Goal: Task Accomplishment & Management: Manage account settings

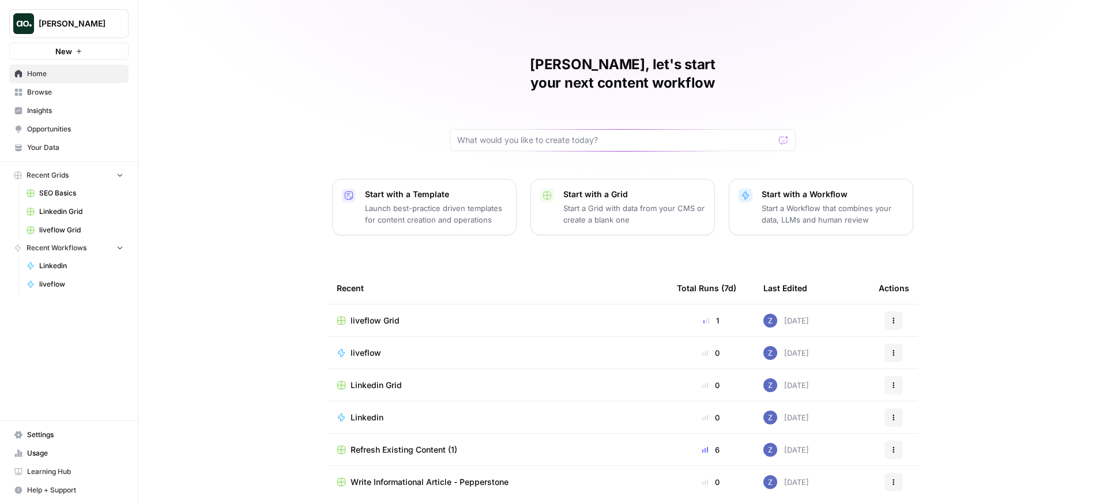
click at [44, 430] on span "Settings" at bounding box center [75, 435] width 96 height 10
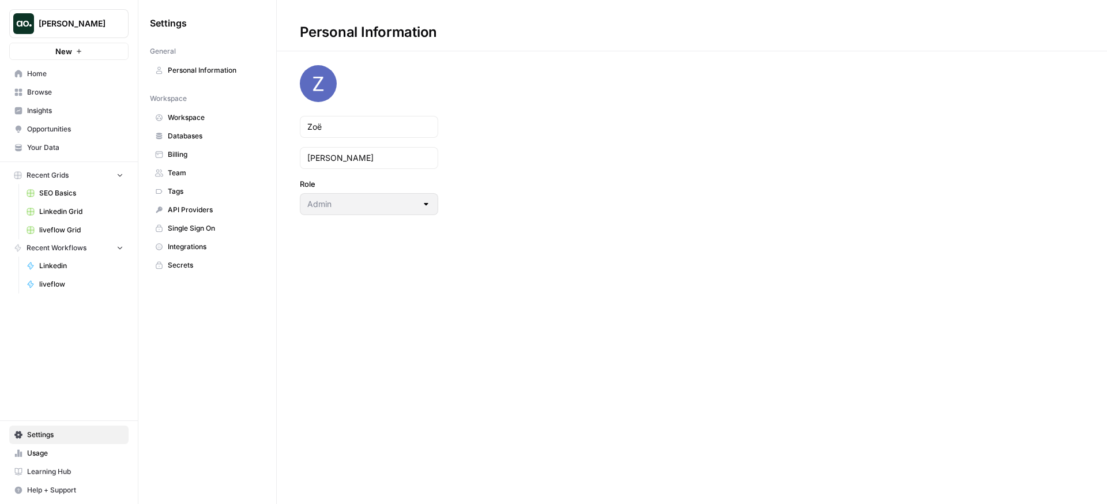
click at [227, 121] on span "Workspace" at bounding box center [214, 117] width 92 height 10
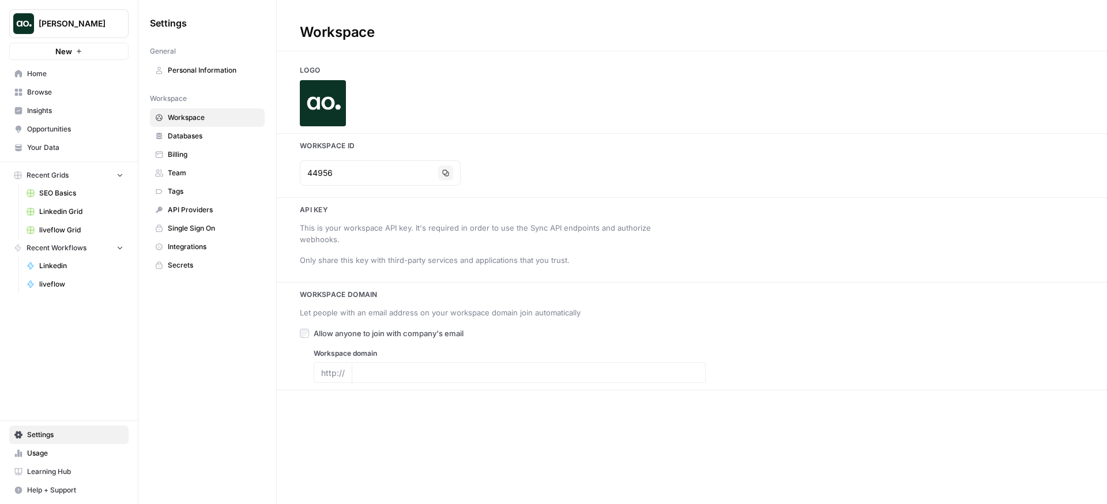
type input "[DOMAIN_NAME]"
click at [442, 175] on icon "button" at bounding box center [445, 173] width 7 height 7
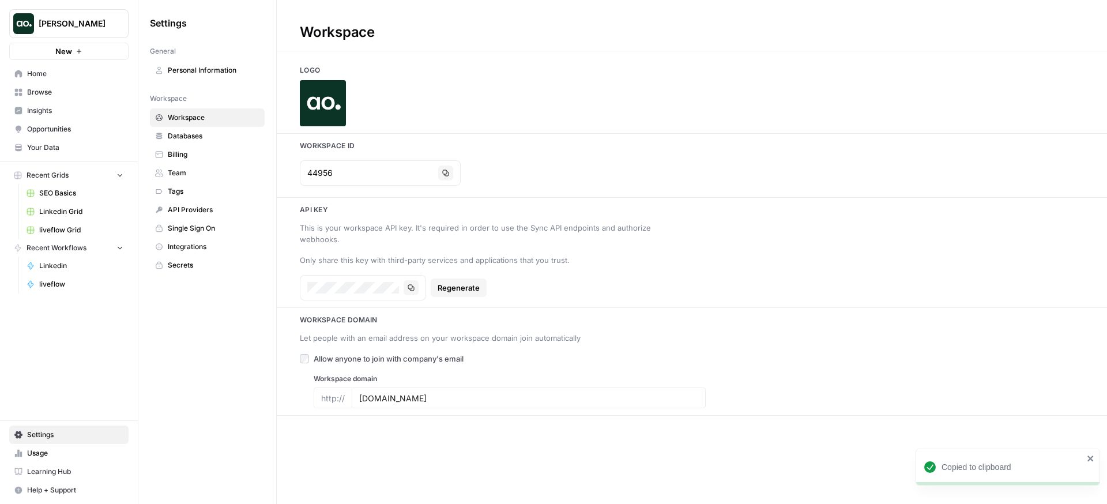
click at [42, 90] on span "Browse" at bounding box center [75, 92] width 96 height 10
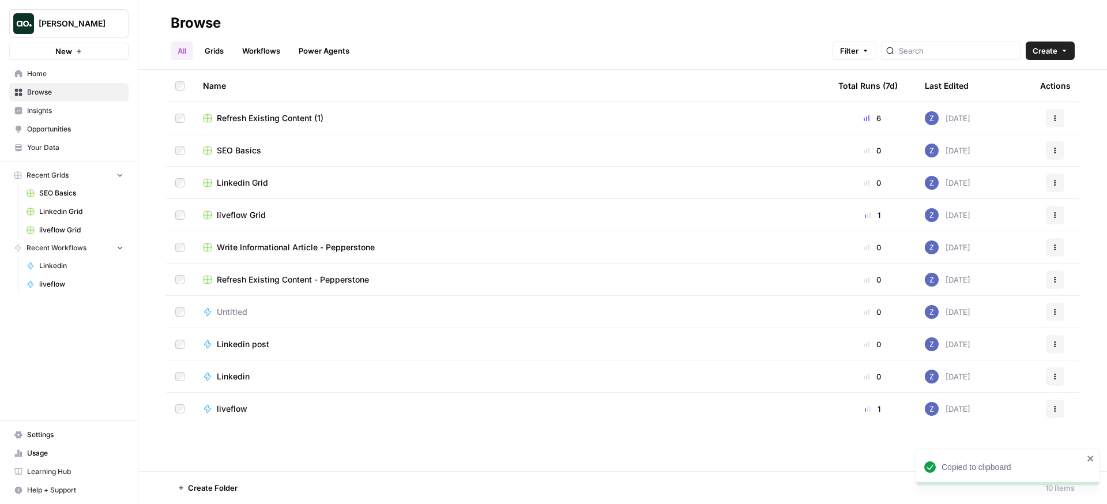
click at [77, 110] on span "Insights" at bounding box center [75, 111] width 96 height 10
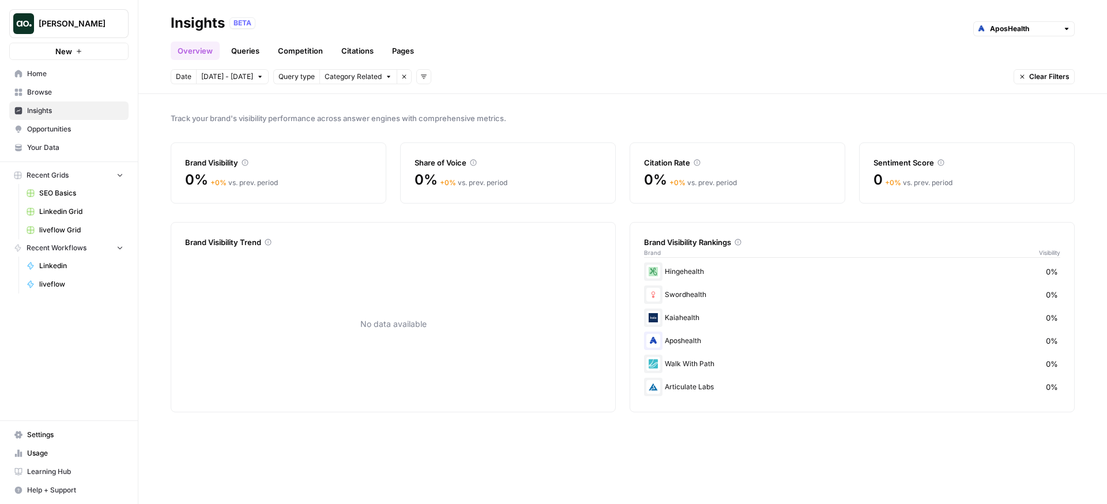
click at [74, 21] on span "[PERSON_NAME]" at bounding box center [74, 24] width 70 height 12
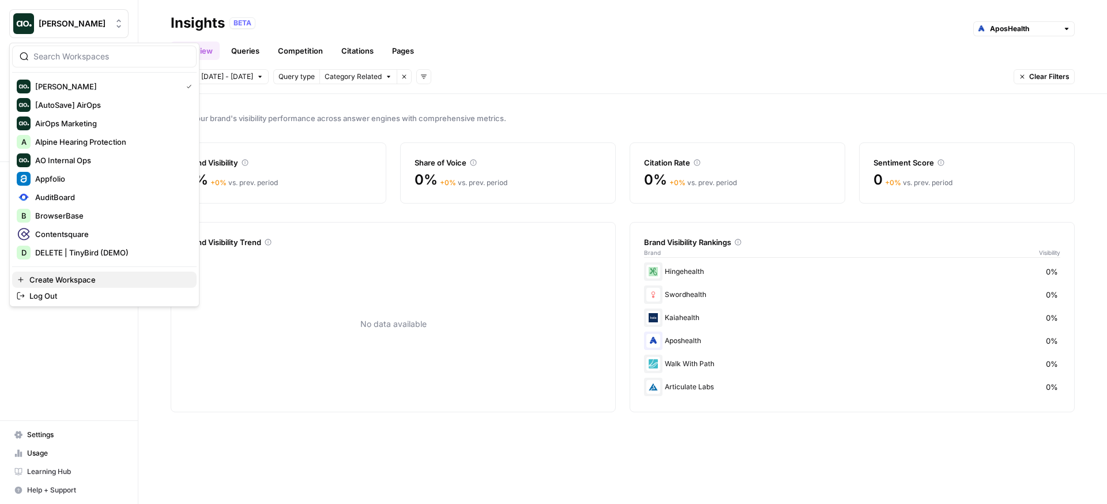
click at [70, 281] on span "Create Workspace" at bounding box center [108, 280] width 158 height 12
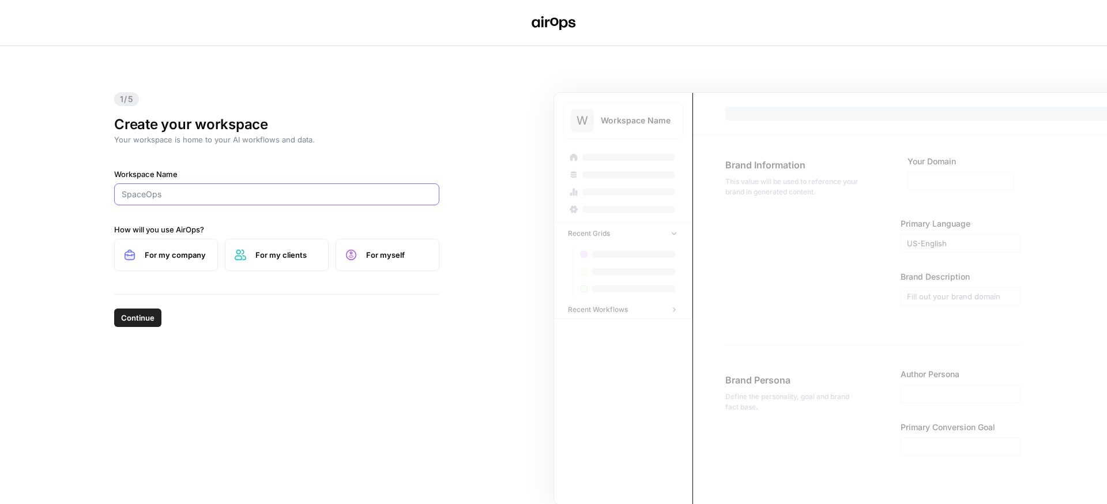
click at [183, 194] on input "Workspace Name" at bounding box center [277, 195] width 310 height 12
type input "ANM"
click at [190, 247] on label "For my company" at bounding box center [166, 255] width 104 height 32
click at [140, 317] on span "Continue" at bounding box center [137, 318] width 33 height 12
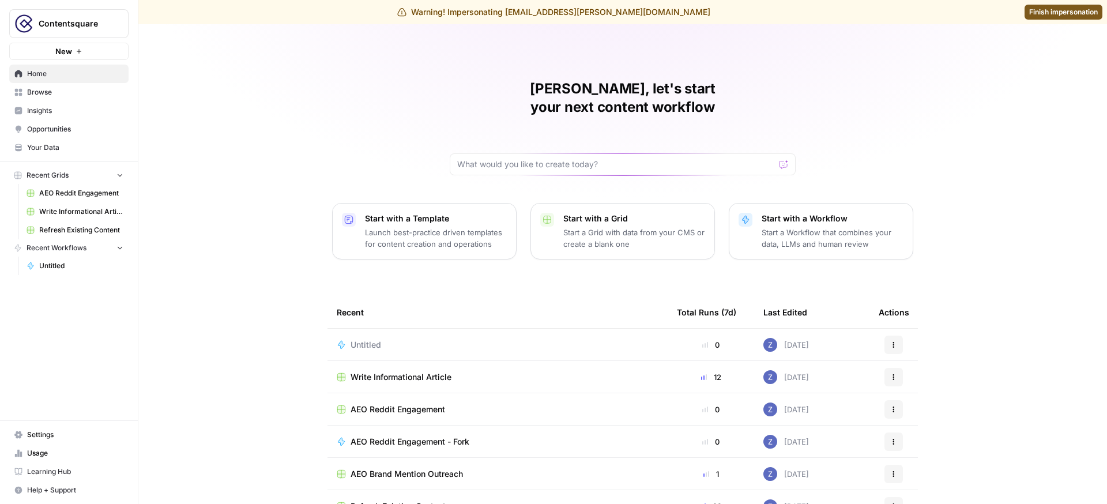
click at [79, 110] on span "Insights" at bounding box center [75, 111] width 96 height 10
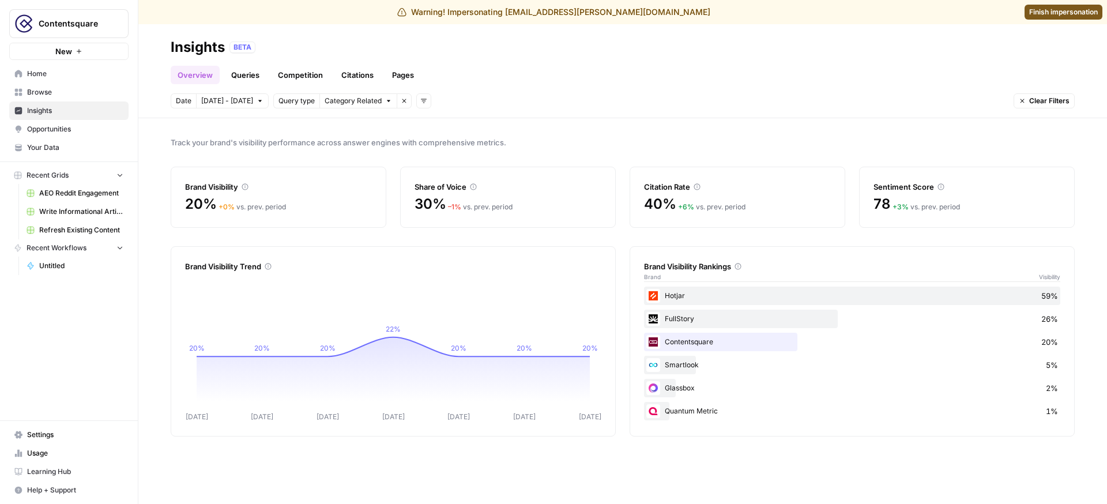
click at [55, 433] on span "Settings" at bounding box center [75, 435] width 96 height 10
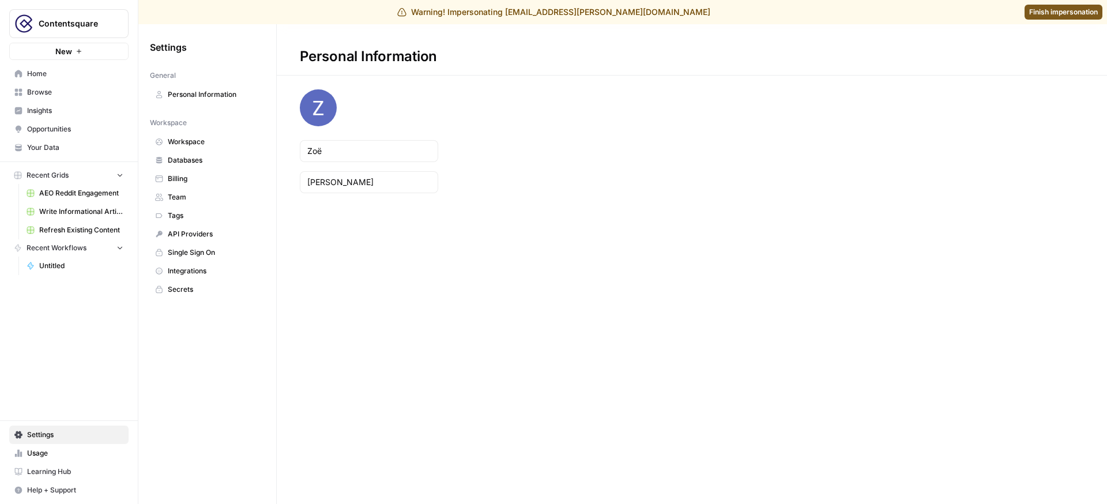
click at [207, 194] on span "Team" at bounding box center [214, 197] width 92 height 10
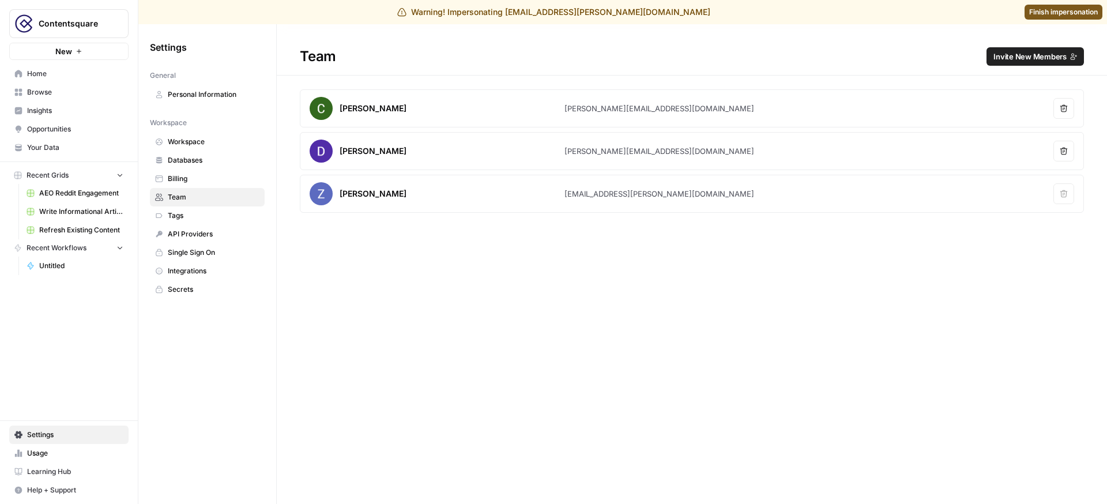
click at [1025, 54] on span "Invite New Members" at bounding box center [1030, 57] width 73 height 12
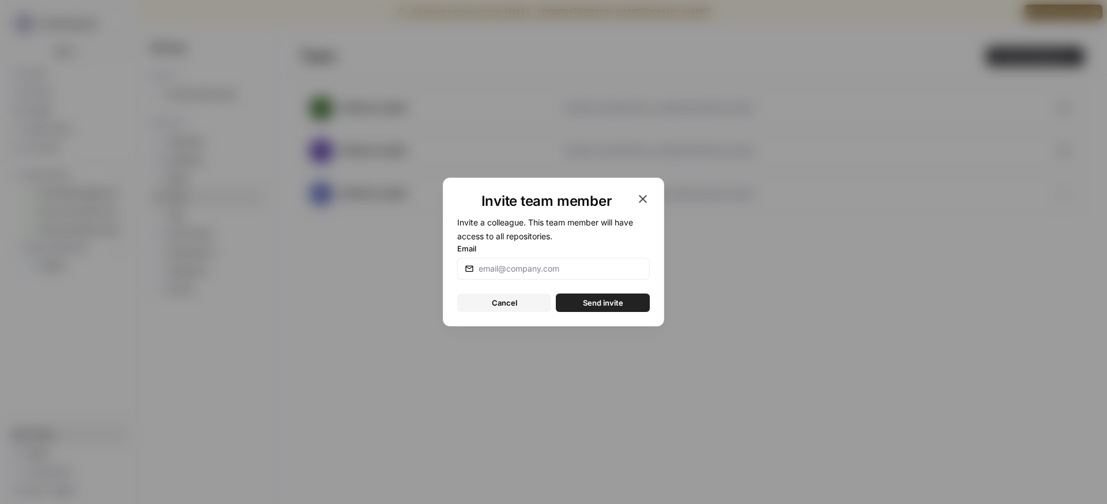
click at [640, 196] on icon "button" at bounding box center [643, 199] width 8 height 8
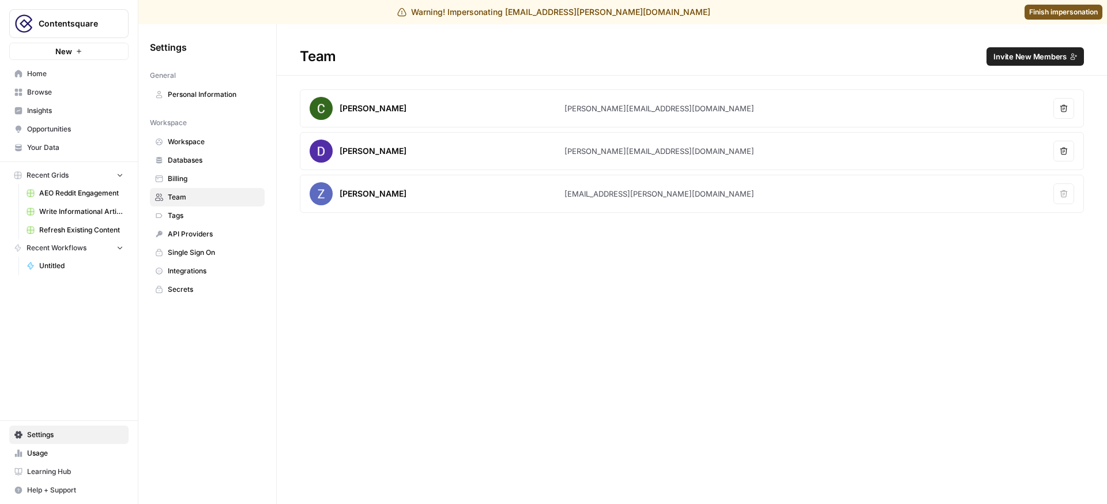
click at [1045, 12] on span "Finish impersonation" at bounding box center [1064, 12] width 69 height 10
